Goal: Task Accomplishment & Management: Use online tool/utility

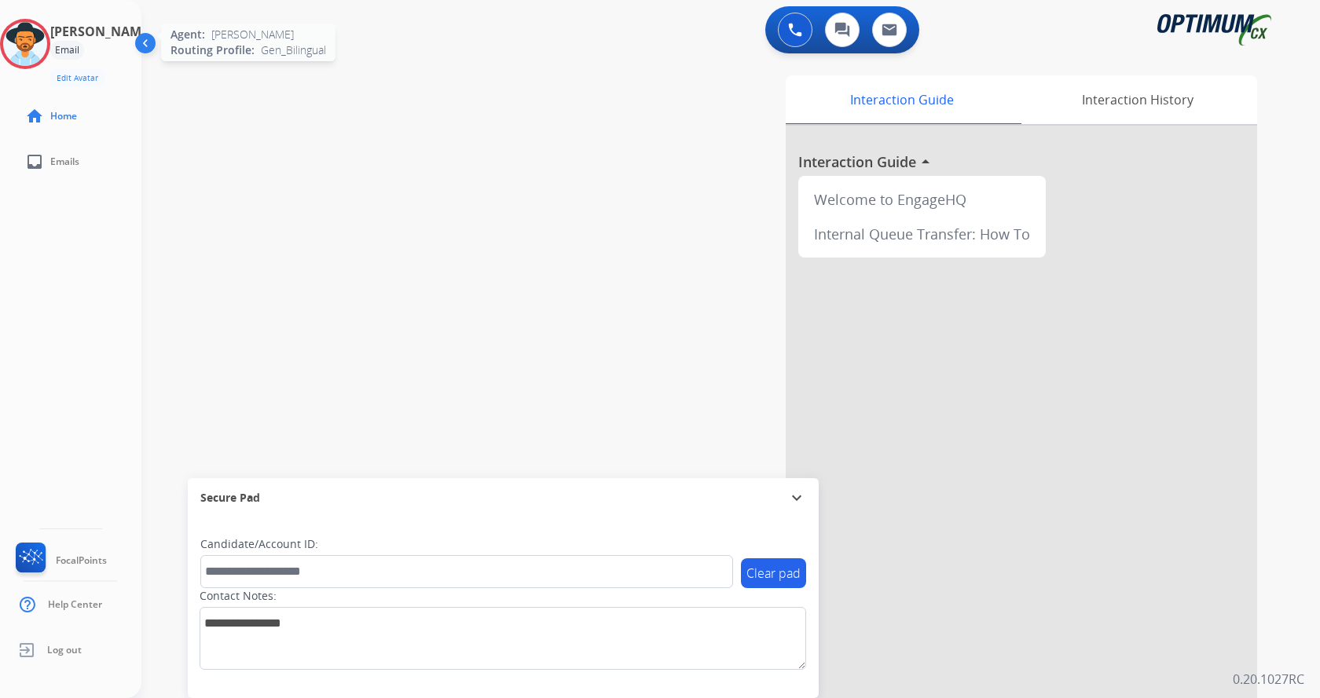
click at [40, 56] on img at bounding box center [25, 44] width 44 height 44
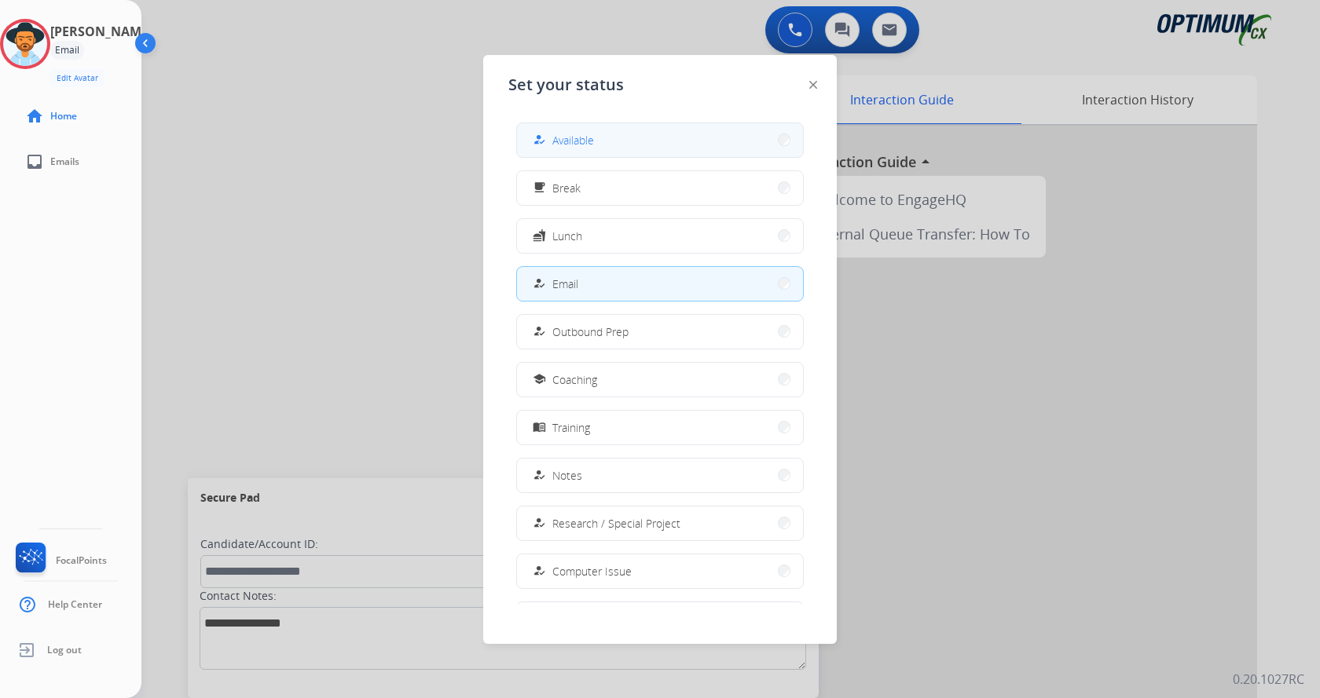
click at [632, 143] on button "how_to_reg Available" at bounding box center [660, 140] width 286 height 34
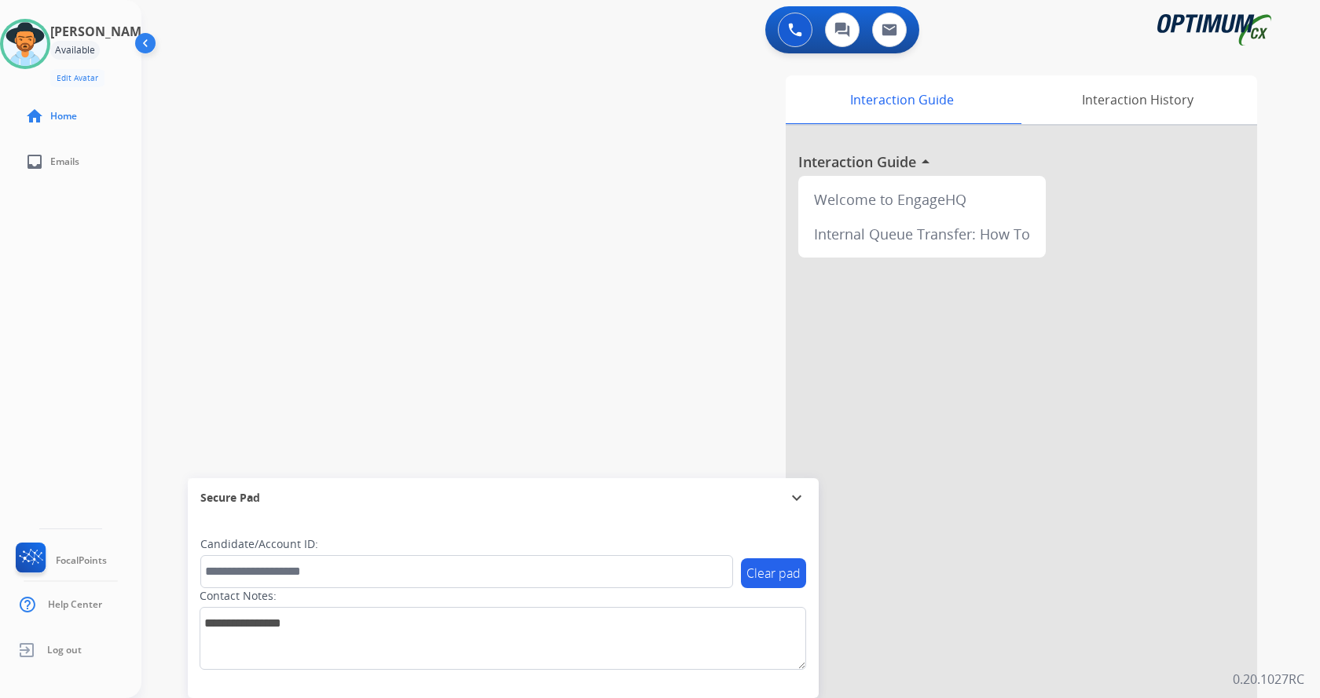
drag, startPoint x: 554, startPoint y: 229, endPoint x: 562, endPoint y: 222, distance: 10.6
click at [555, 229] on div "swap_horiz Break voice bridge close_fullscreen Connect 3-Way Call merge_type Se…" at bounding box center [711, 384] width 1141 height 655
drag, startPoint x: 505, startPoint y: 280, endPoint x: 515, endPoint y: 278, distance: 10.3
click at [515, 278] on div "swap_horiz Break voice bridge close_fullscreen Connect 3-Way Call merge_type Se…" at bounding box center [711, 384] width 1141 height 655
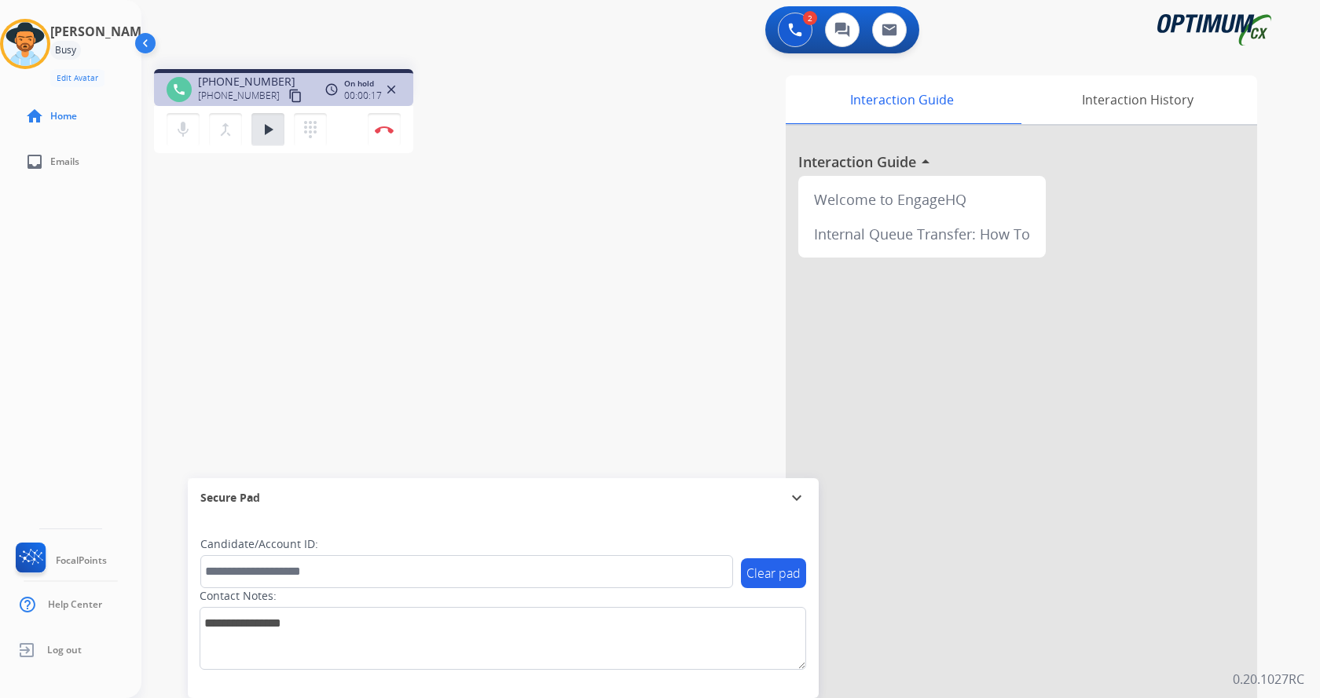
drag, startPoint x: 529, startPoint y: 246, endPoint x: 493, endPoint y: 260, distance: 39.5
click at [529, 246] on div "phone [PHONE_NUMBER] [PHONE_NUMBER] content_copy access_time Call metrics Queue…" at bounding box center [711, 384] width 1141 height 655
drag, startPoint x: 212, startPoint y: 81, endPoint x: 273, endPoint y: 74, distance: 61.7
click at [273, 74] on span "[PHONE_NUMBER]" at bounding box center [246, 82] width 97 height 16
copy span "2026525962"
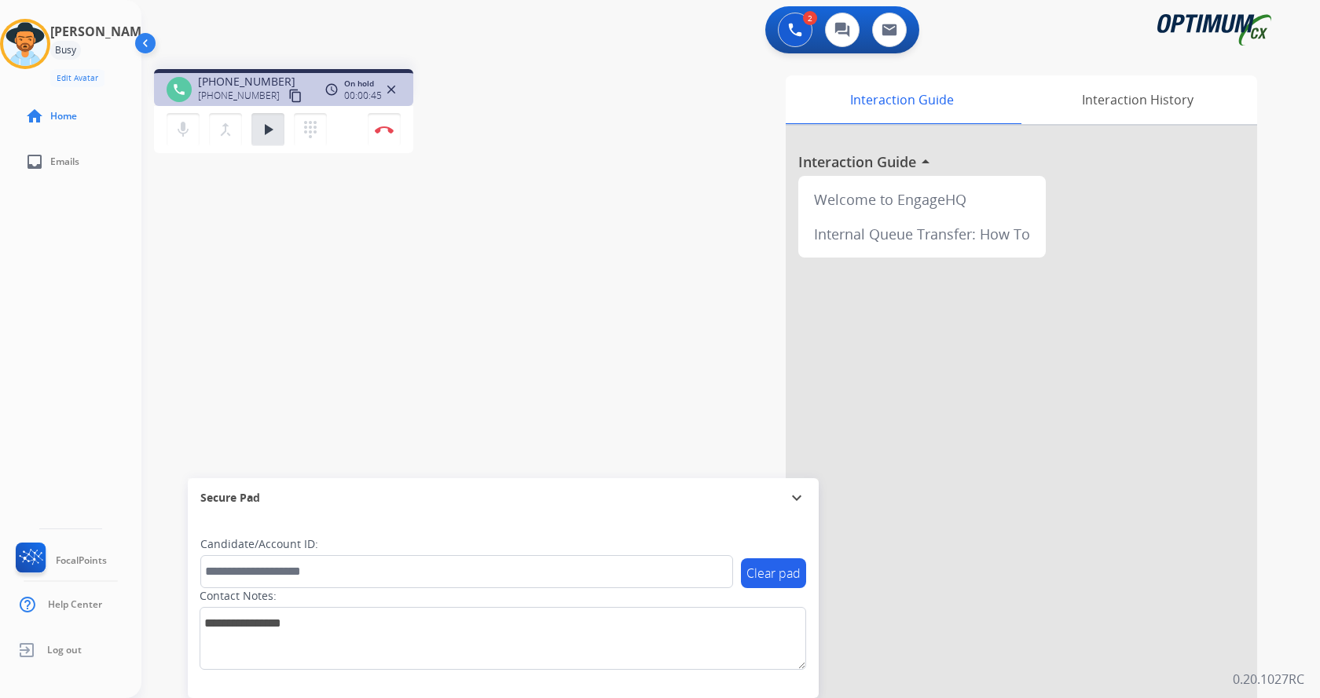
click at [489, 135] on div "phone [PHONE_NUMBER] [PHONE_NUMBER] content_copy access_time Call metrics Queue…" at bounding box center [360, 113] width 412 height 89
click at [457, 75] on div "phone [PHONE_NUMBER] [PHONE_NUMBER] content_copy access_time Call metrics Queue…" at bounding box center [360, 113] width 412 height 89
click at [467, 96] on div "phone [PHONE_NUMBER] [PHONE_NUMBER] content_copy access_time Call metrics Queue…" at bounding box center [360, 113] width 412 height 89
click at [460, 98] on div "phone [PHONE_NUMBER] [PHONE_NUMBER] content_copy access_time Call metrics Queue…" at bounding box center [360, 113] width 412 height 89
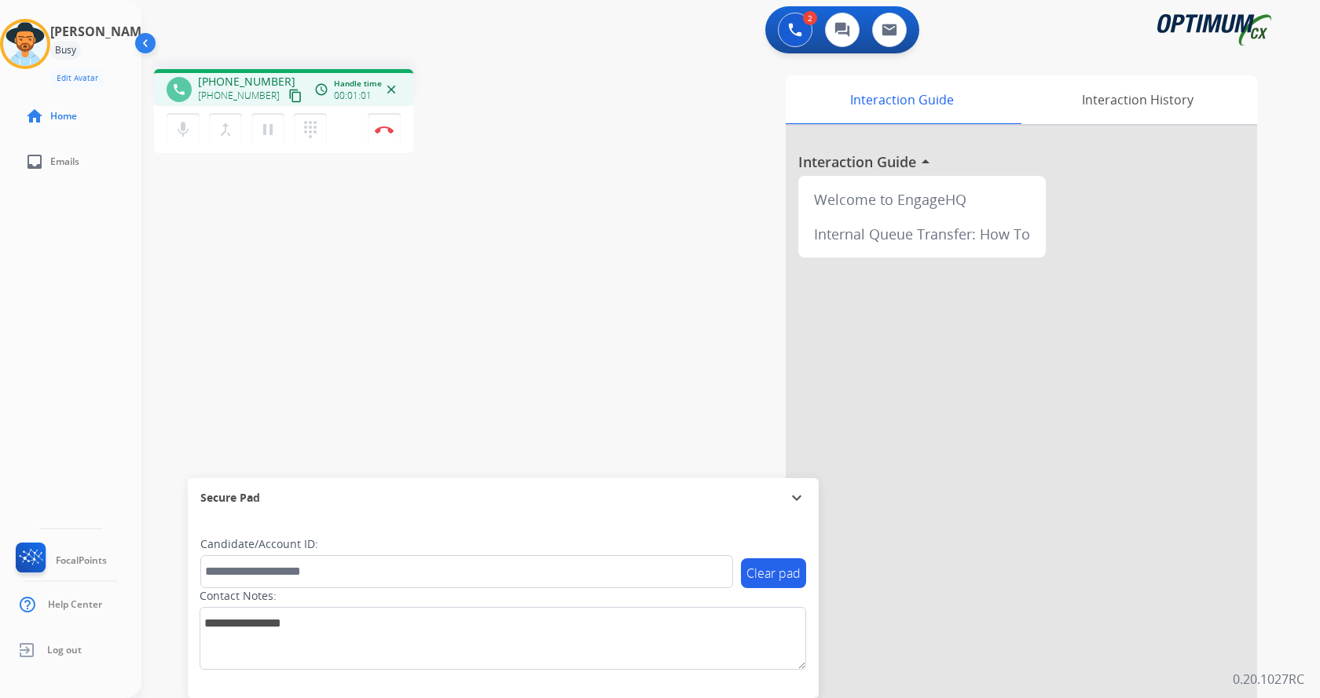
click at [515, 207] on div "phone [PHONE_NUMBER] [PHONE_NUMBER] content_copy access_time Call metrics Queue…" at bounding box center [711, 384] width 1141 height 655
click at [582, 284] on div "Interaction Guide Interaction History Interaction Guide arrow_drop_up Welcome t…" at bounding box center [915, 393] width 684 height 636
click at [49, 410] on div "[PERSON_NAME] Edit Avatar Agent: [PERSON_NAME] Profile: Gen_Bilingual home Home…" at bounding box center [70, 349] width 141 height 698
click at [70, 253] on div "[PERSON_NAME] Edit Avatar Agent: [PERSON_NAME] Profile: Gen_Bilingual home Home…" at bounding box center [70, 349] width 141 height 698
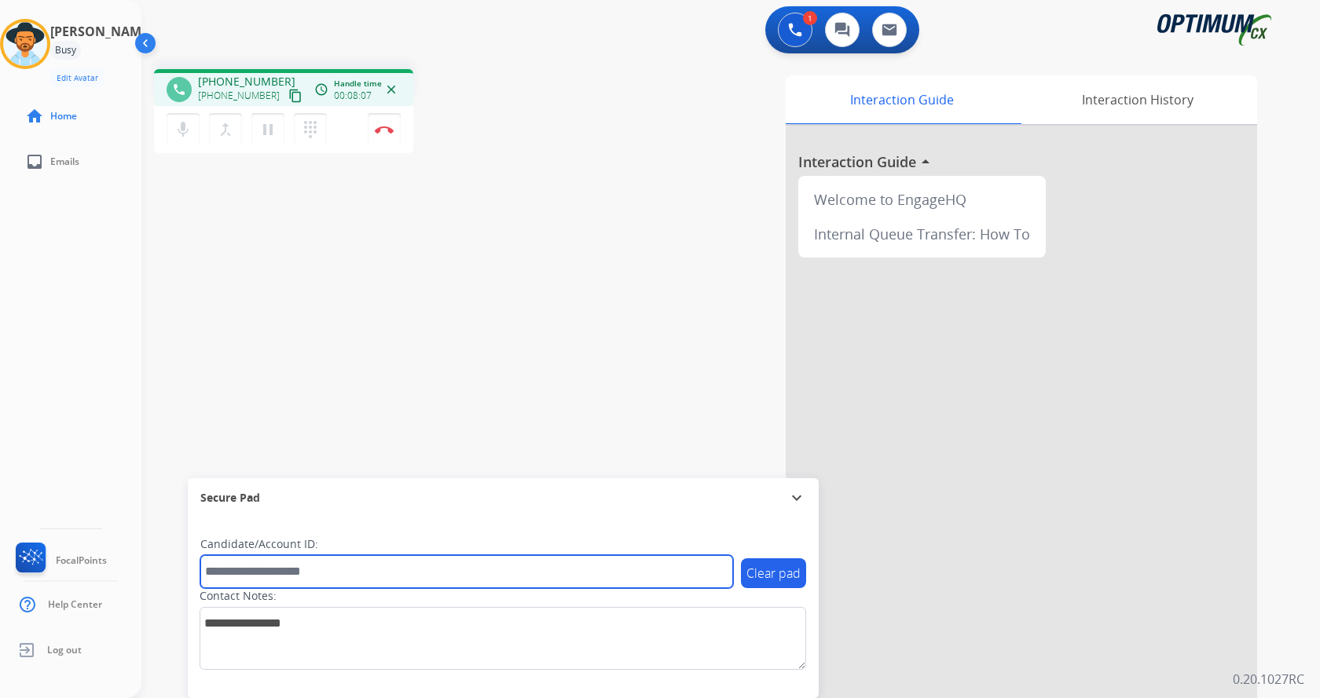
drag, startPoint x: 345, startPoint y: 568, endPoint x: 352, endPoint y: 561, distance: 10.0
click at [345, 568] on input "text" at bounding box center [466, 571] width 533 height 33
paste input "*******"
type input "*******"
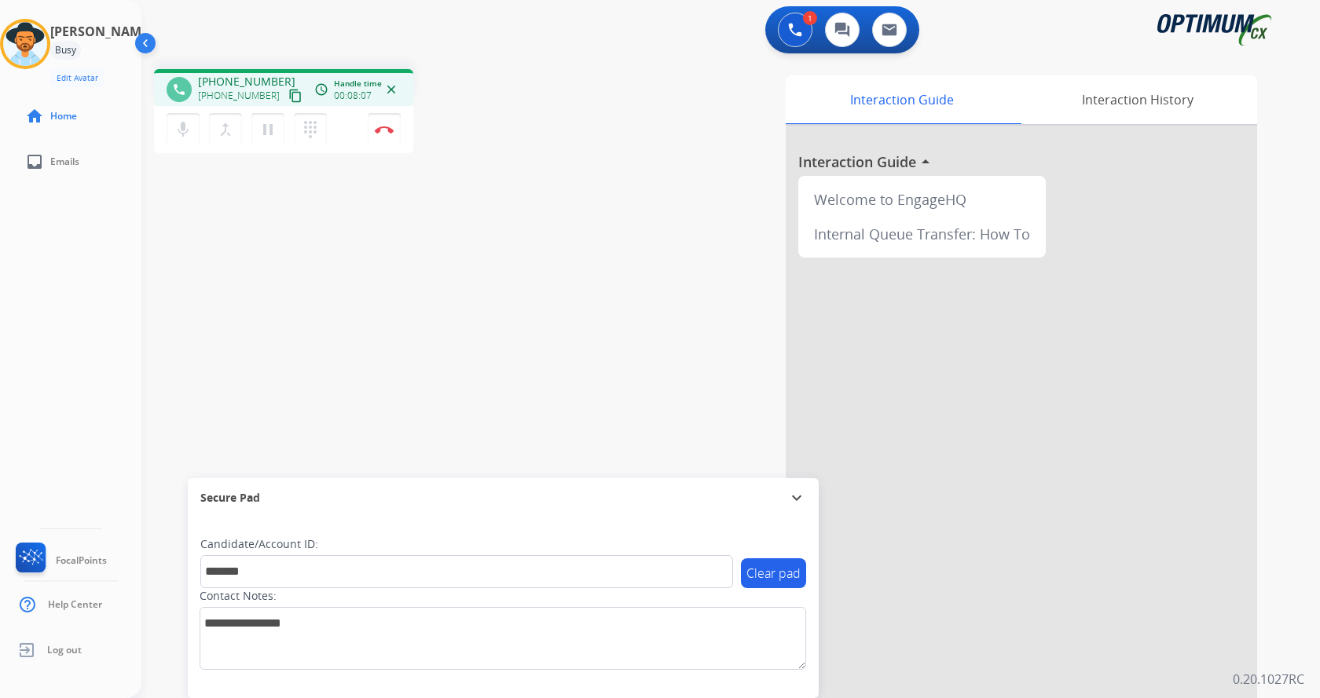
click at [332, 264] on div "phone [PHONE_NUMBER] [PHONE_NUMBER] content_copy access_time Call metrics Queue…" at bounding box center [711, 384] width 1141 height 655
click at [336, 256] on div "phone [PHONE_NUMBER] [PHONE_NUMBER] content_copy access_time Call metrics Queue…" at bounding box center [711, 384] width 1141 height 655
click at [438, 196] on div "phone [PHONE_NUMBER] [PHONE_NUMBER] content_copy access_time Call metrics Queue…" at bounding box center [711, 384] width 1141 height 655
click at [388, 134] on button "Disconnect" at bounding box center [384, 129] width 33 height 33
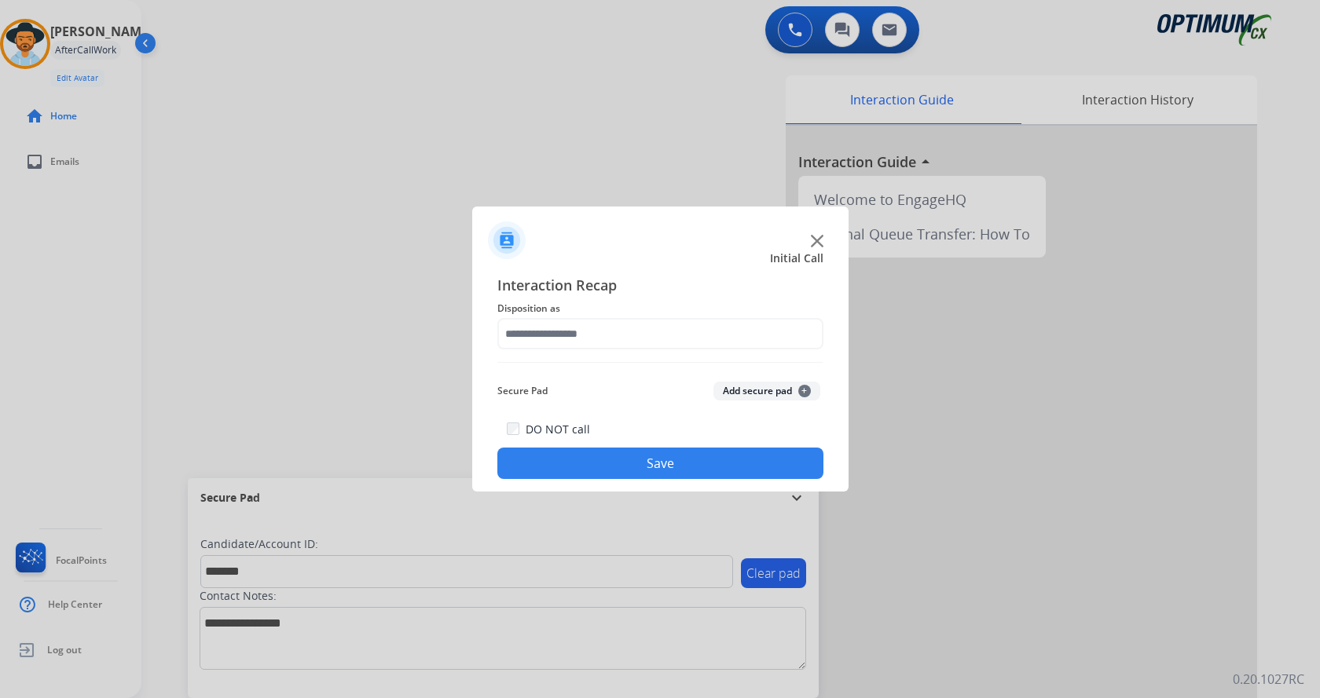
click at [748, 384] on button "Add secure pad +" at bounding box center [766, 391] width 107 height 19
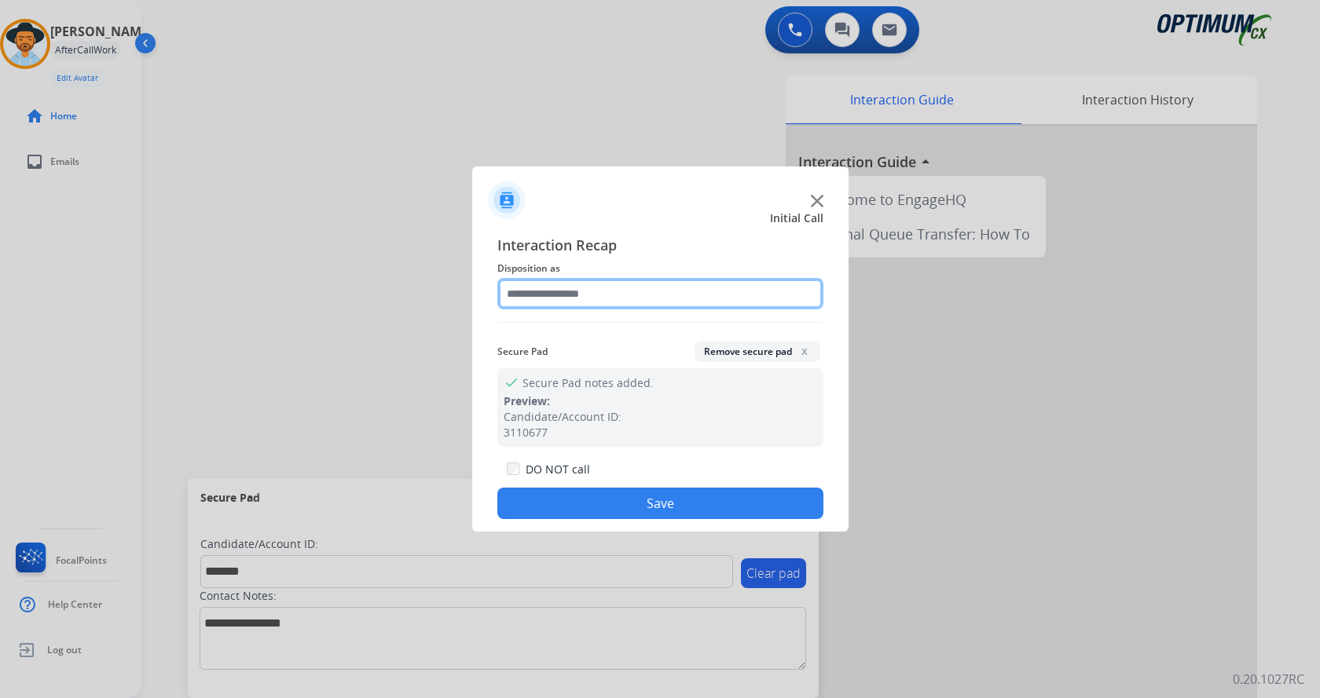
click at [607, 300] on input "text" at bounding box center [660, 293] width 326 height 31
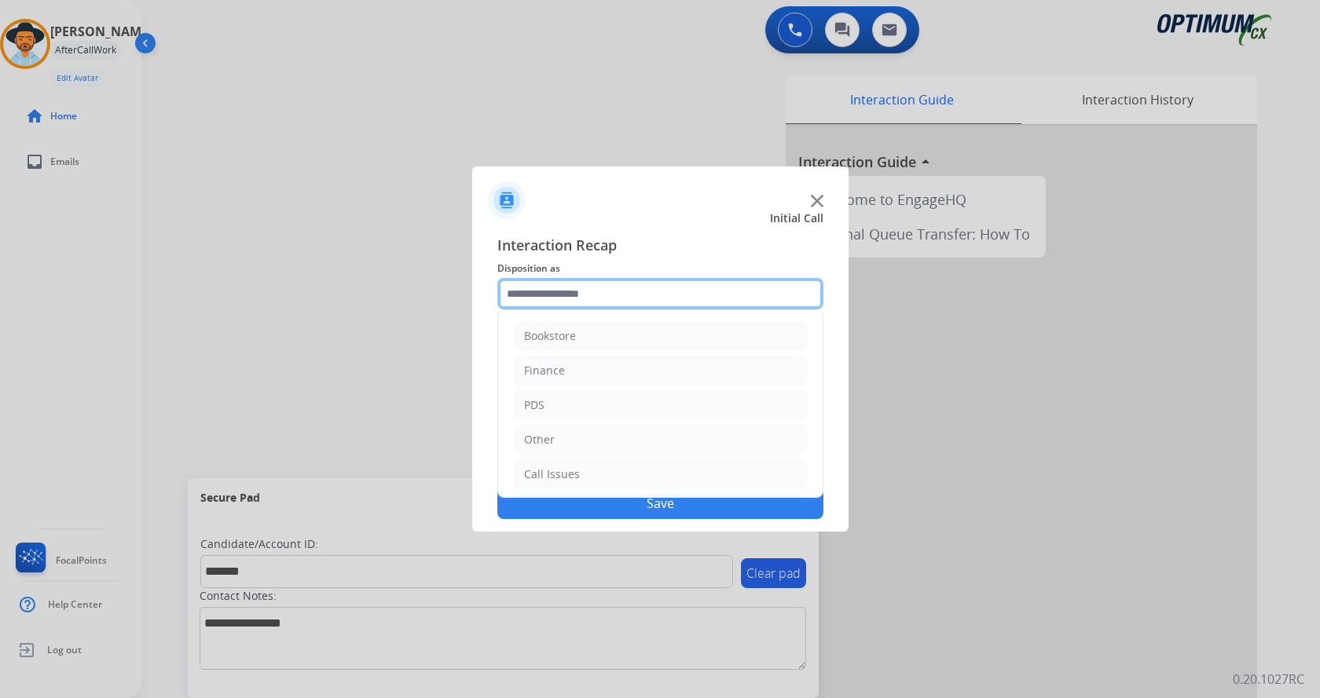
scroll to position [107, 0]
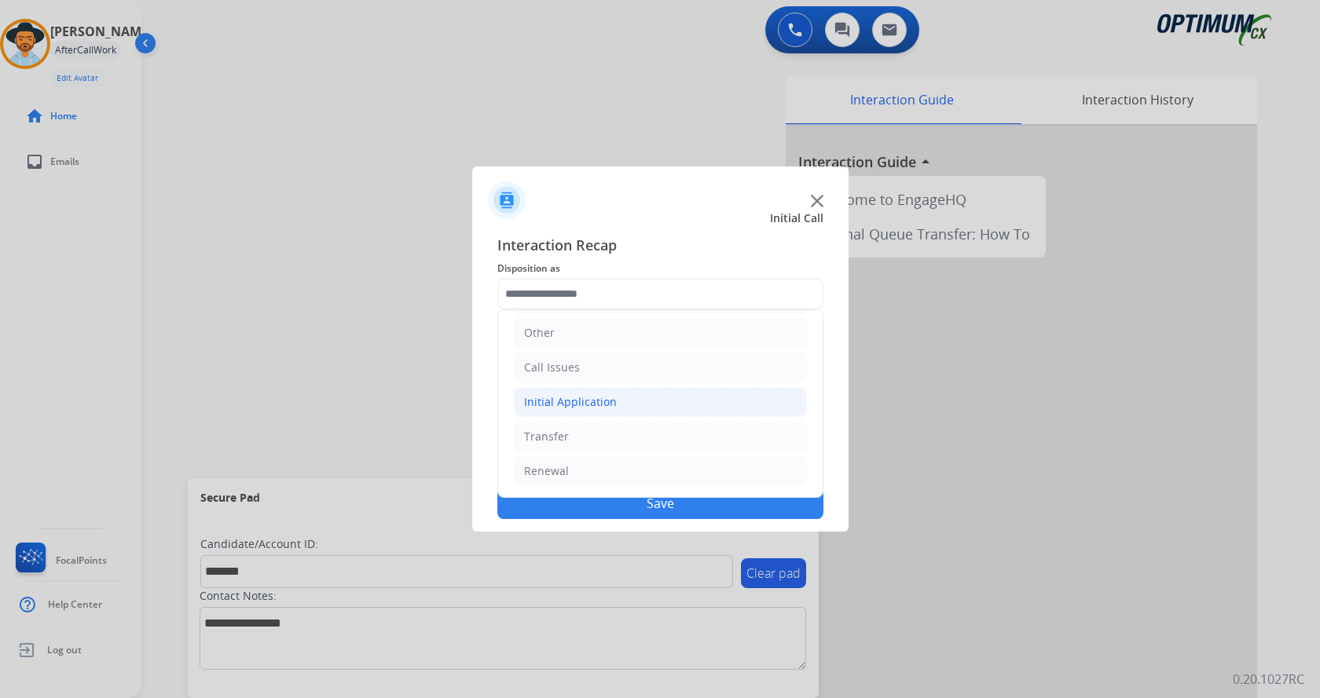
click at [650, 411] on li "Initial Application" at bounding box center [660, 402] width 293 height 30
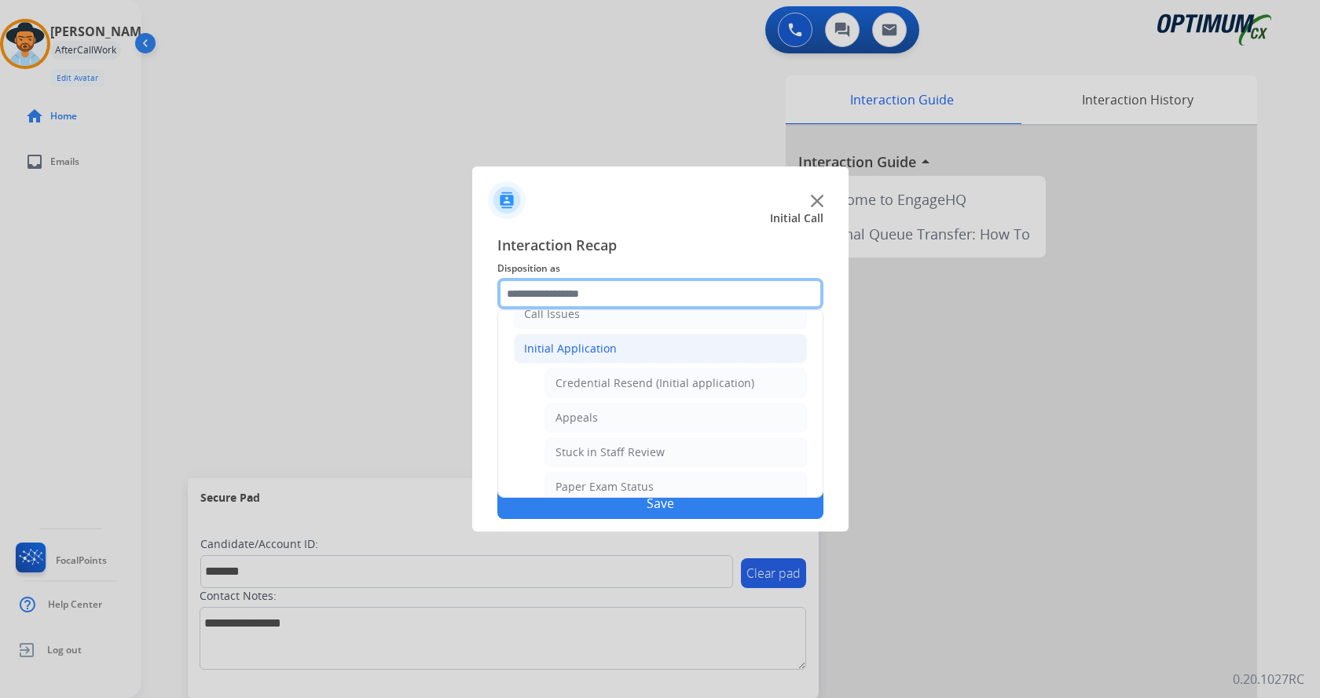
scroll to position [185, 0]
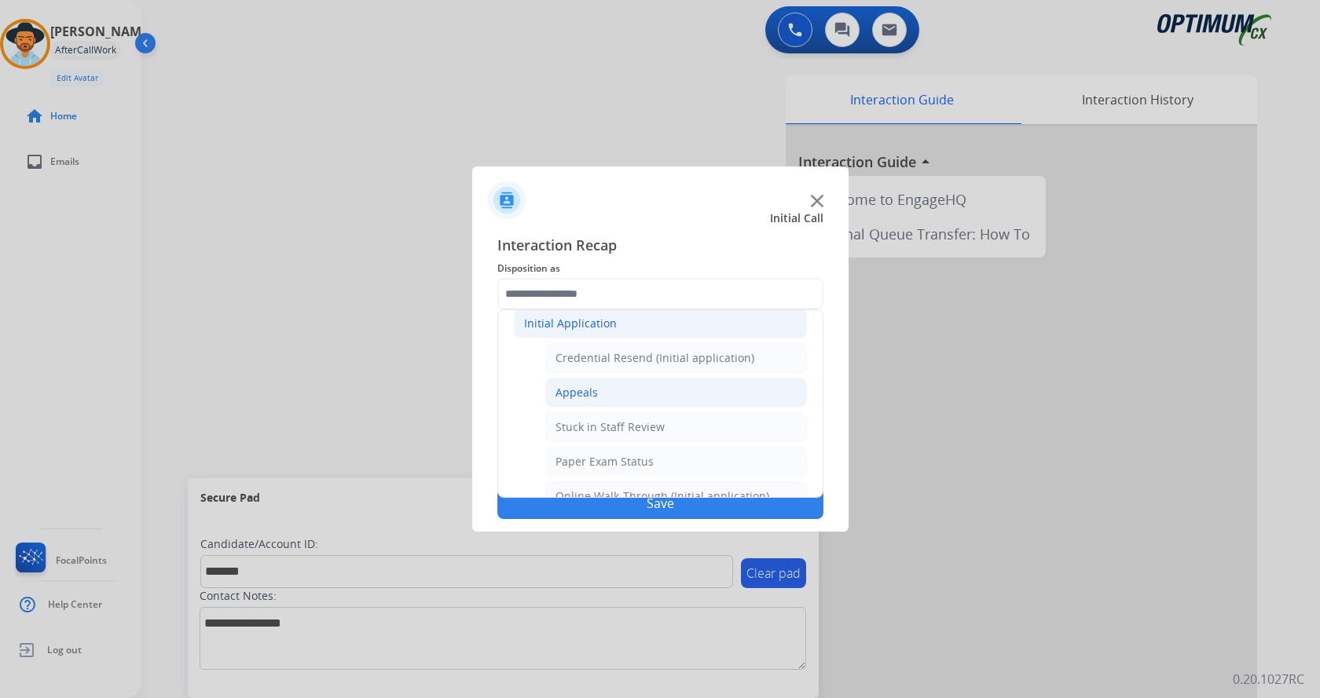
click at [647, 393] on li "Appeals" at bounding box center [676, 393] width 262 height 30
type input "*******"
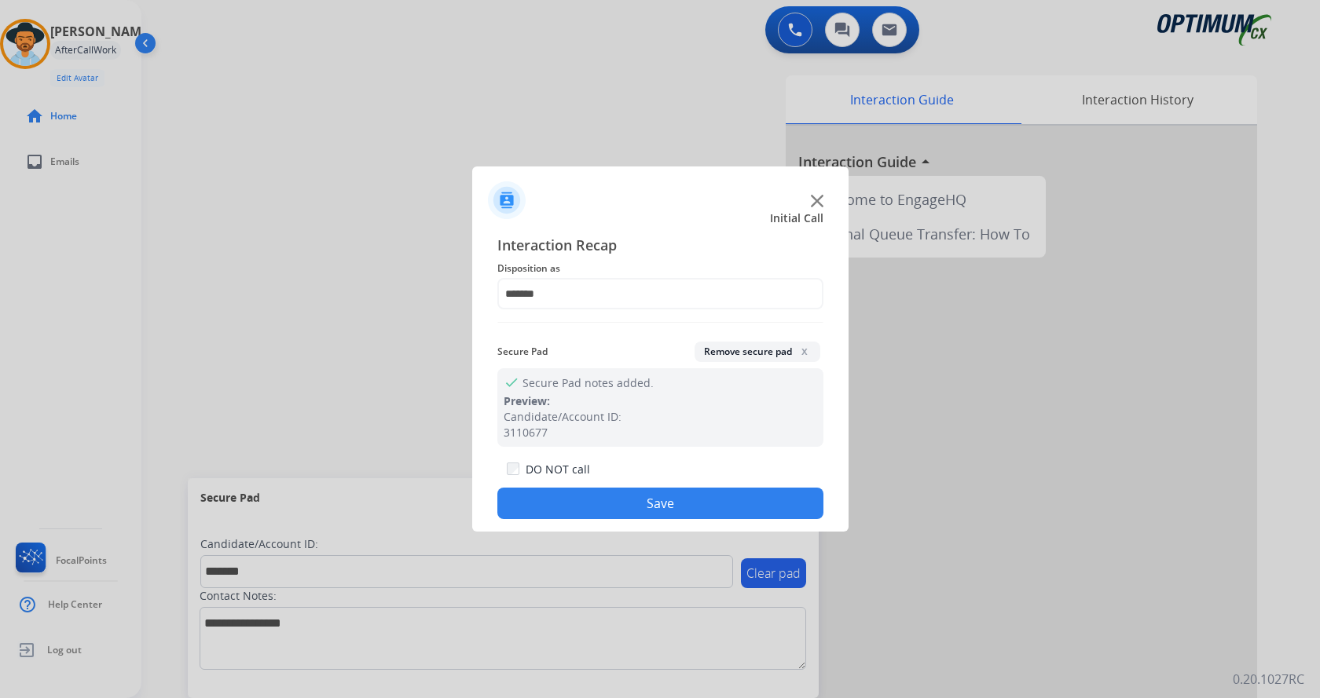
click at [624, 498] on button "Save" at bounding box center [660, 503] width 326 height 31
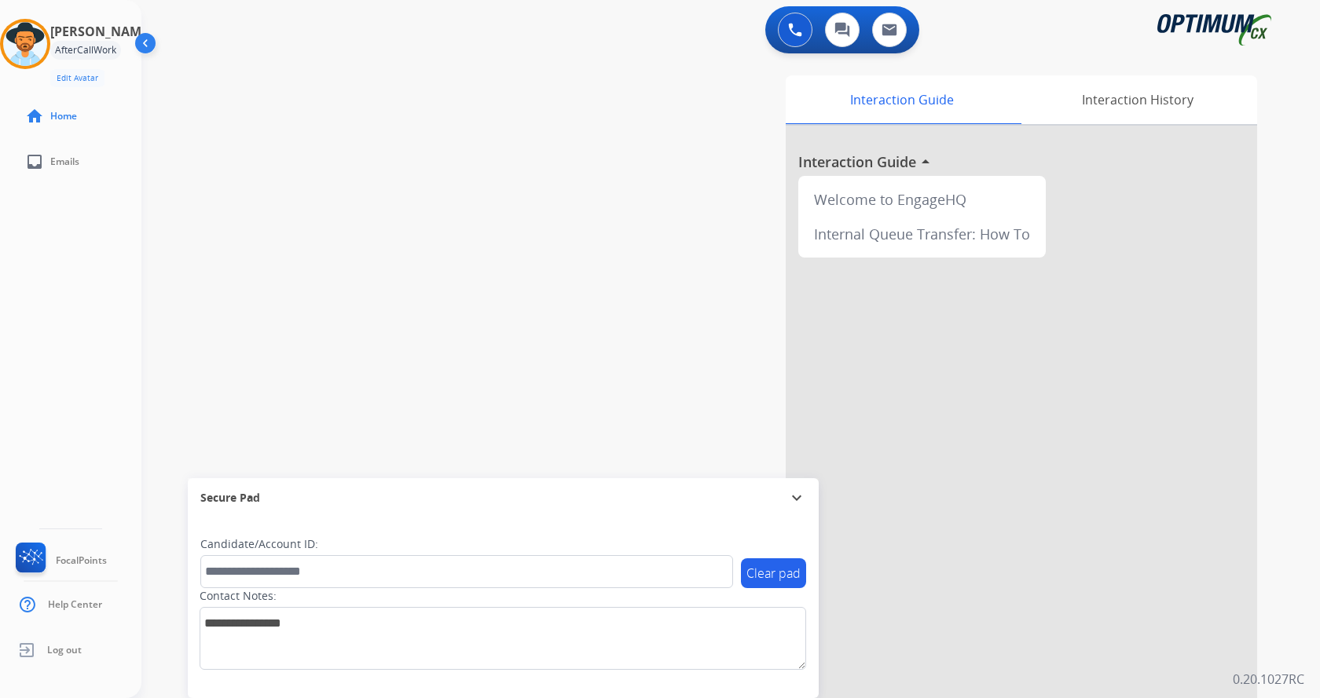
click at [412, 313] on div "swap_horiz Break voice bridge close_fullscreen Connect 3-Way Call merge_type Se…" at bounding box center [711, 384] width 1141 height 655
drag, startPoint x: 31, startPoint y: 54, endPoint x: 128, endPoint y: 130, distance: 123.1
click at [32, 54] on img at bounding box center [25, 44] width 44 height 44
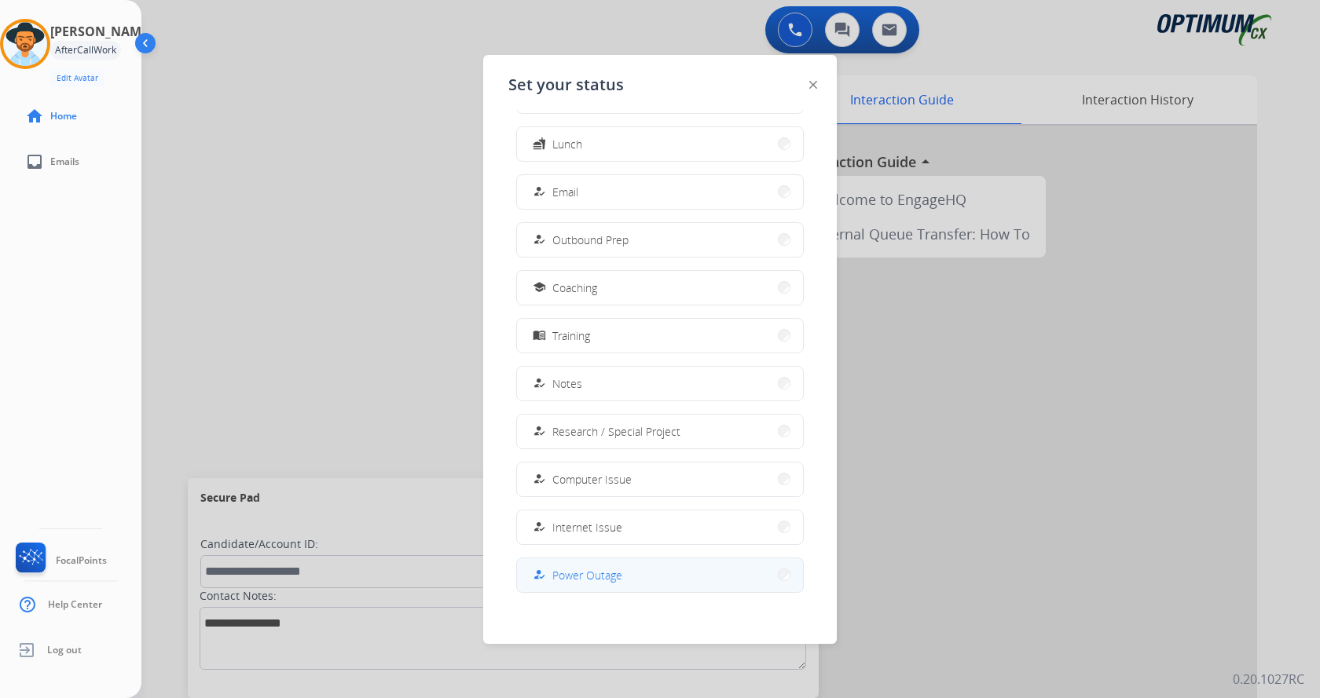
scroll to position [148, 0]
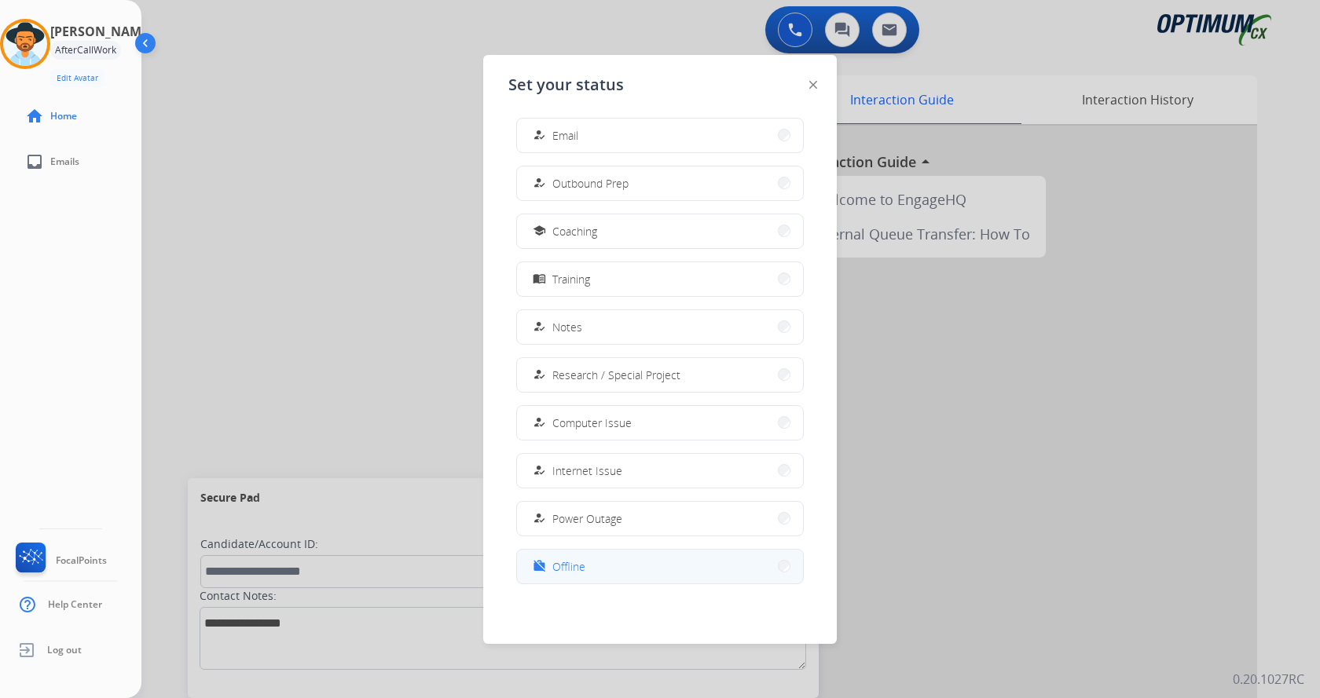
click at [595, 564] on button "work_off Offline" at bounding box center [660, 567] width 286 height 34
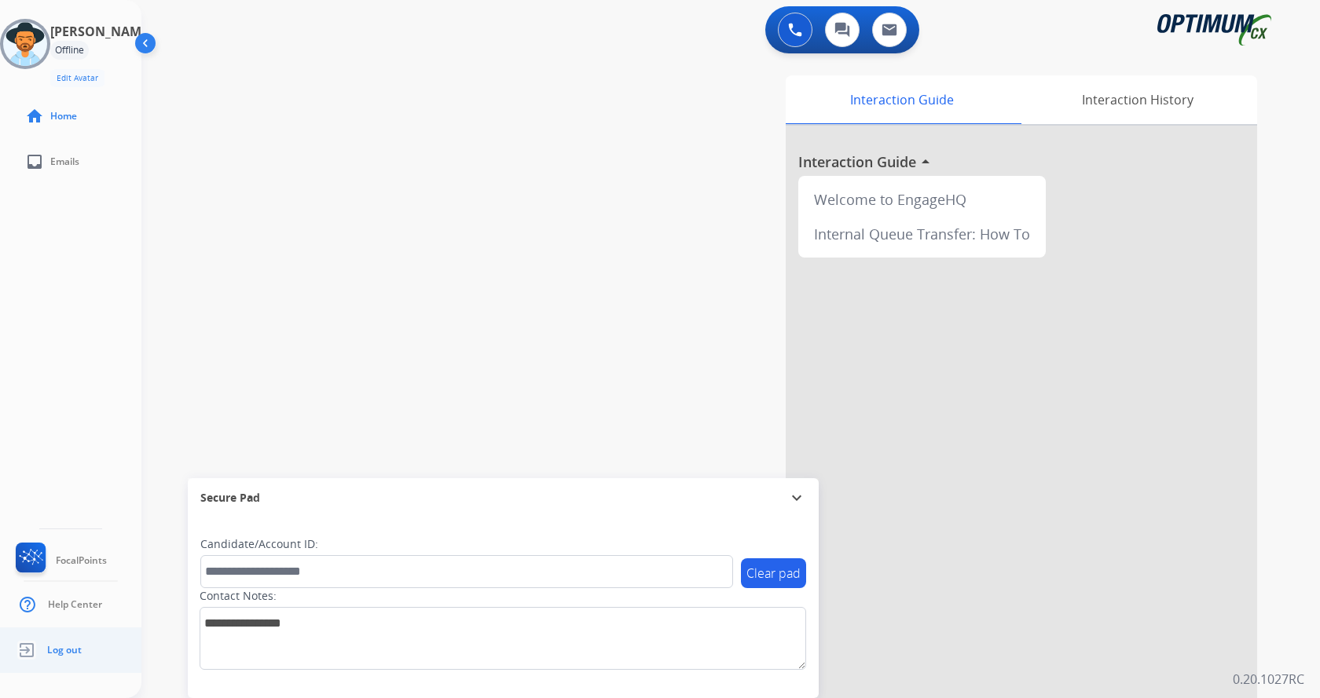
click at [71, 650] on span "Log out" at bounding box center [64, 650] width 35 height 13
